Goal: Task Accomplishment & Management: Manage account settings

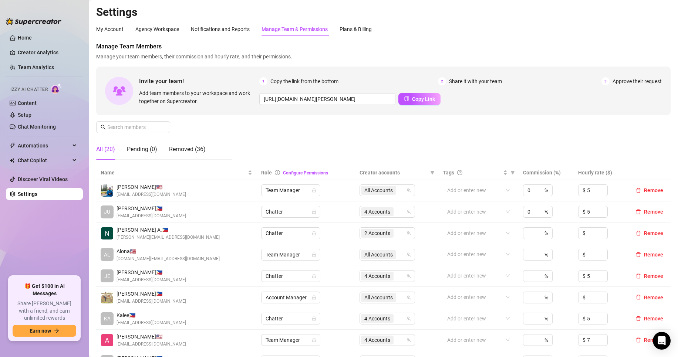
scroll to position [62, 0]
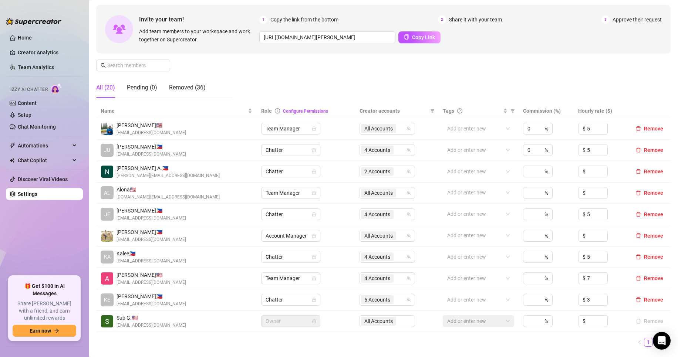
click at [31, 118] on link "Setup" at bounding box center [25, 115] width 14 height 6
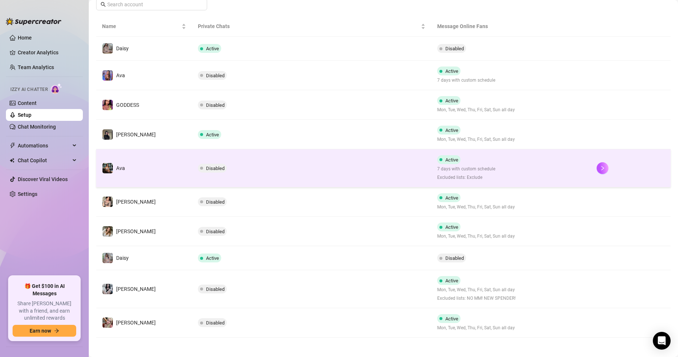
scroll to position [128, 0]
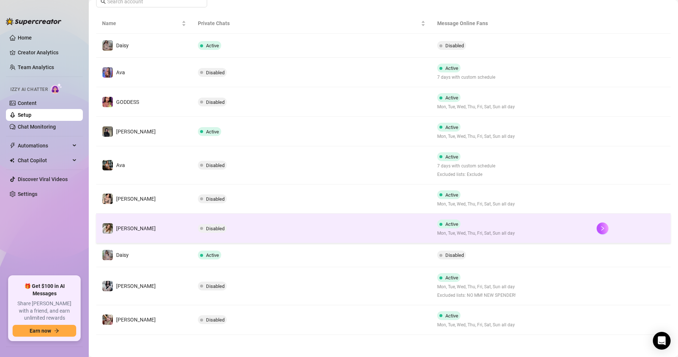
click at [302, 232] on td "Disabled" at bounding box center [311, 229] width 239 height 30
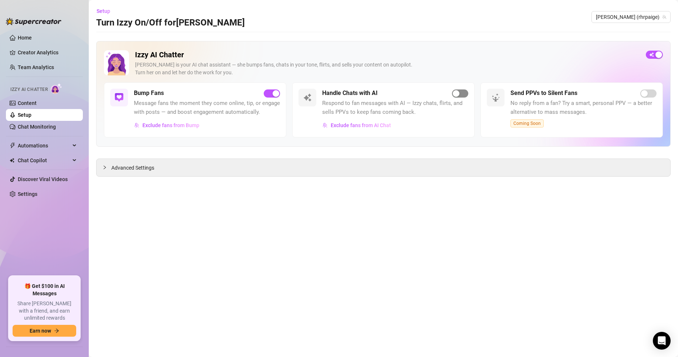
click at [460, 91] on span "button" at bounding box center [460, 94] width 16 height 8
click at [31, 117] on link "Setup" at bounding box center [25, 115] width 14 height 6
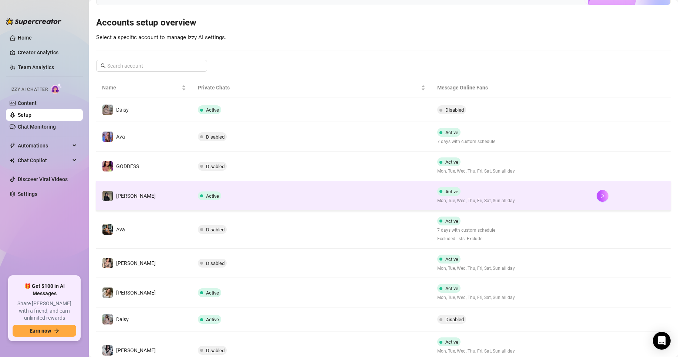
scroll to position [62, 0]
